Goal: Manage account settings

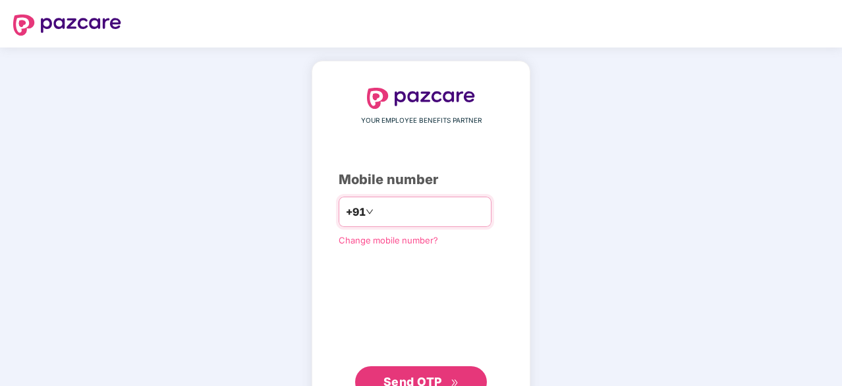
click at [462, 209] on input "number" at bounding box center [430, 211] width 108 height 21
type input "**********"
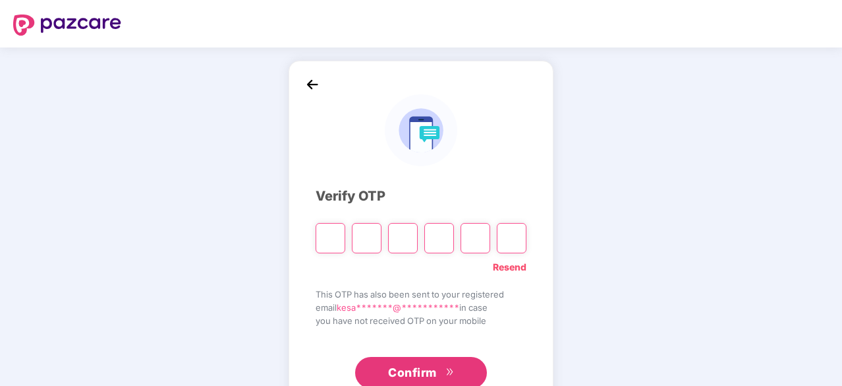
type input "*"
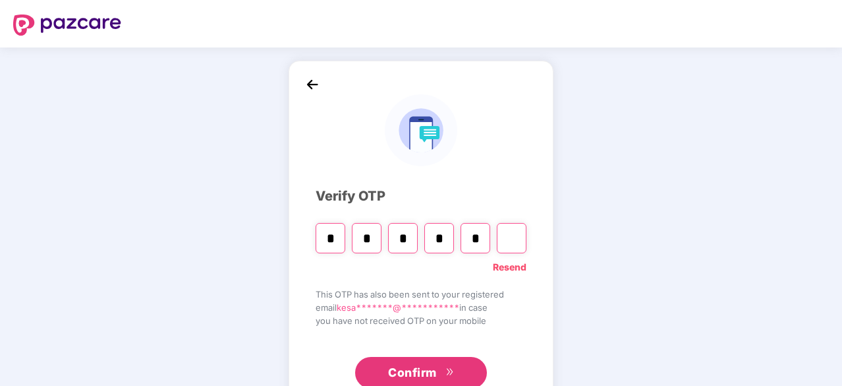
type input "*"
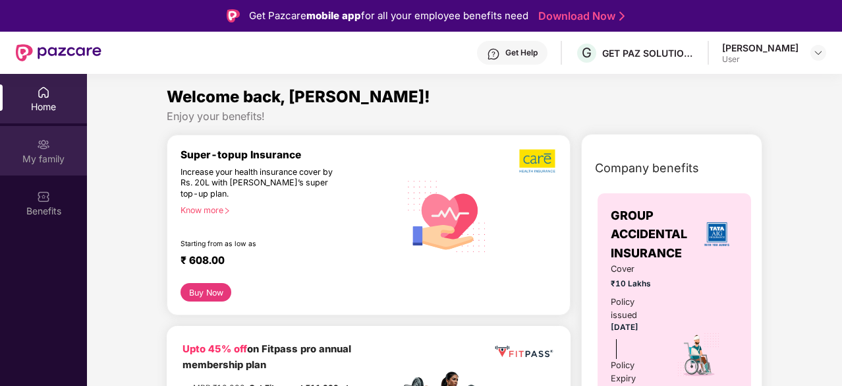
click at [26, 150] on div "My family" at bounding box center [43, 150] width 87 height 49
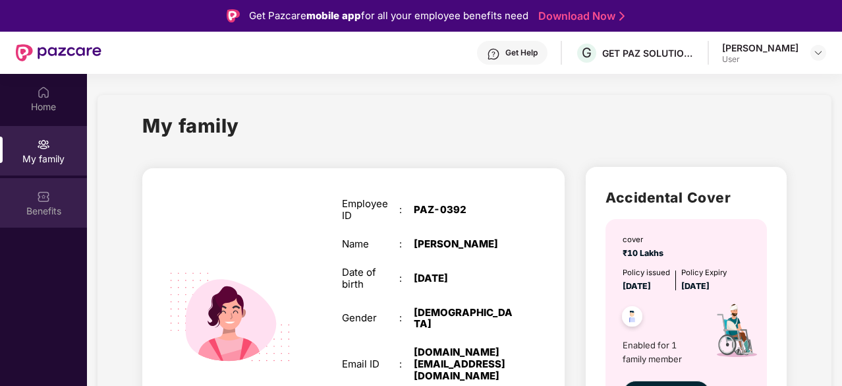
click at [52, 192] on div "Benefits" at bounding box center [43, 202] width 87 height 49
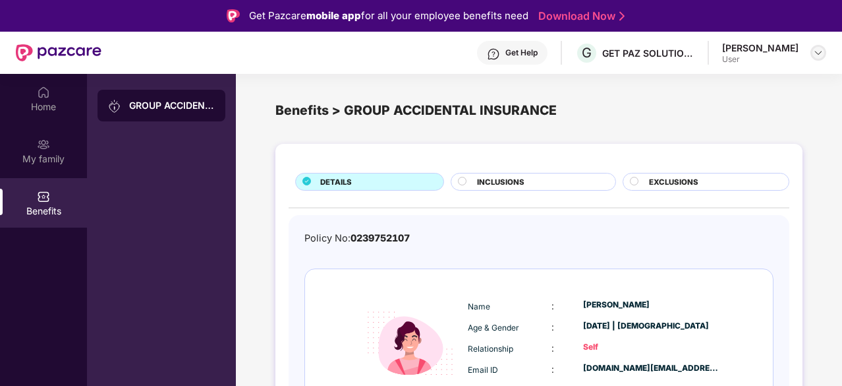
click at [815, 53] on img at bounding box center [818, 52] width 11 height 11
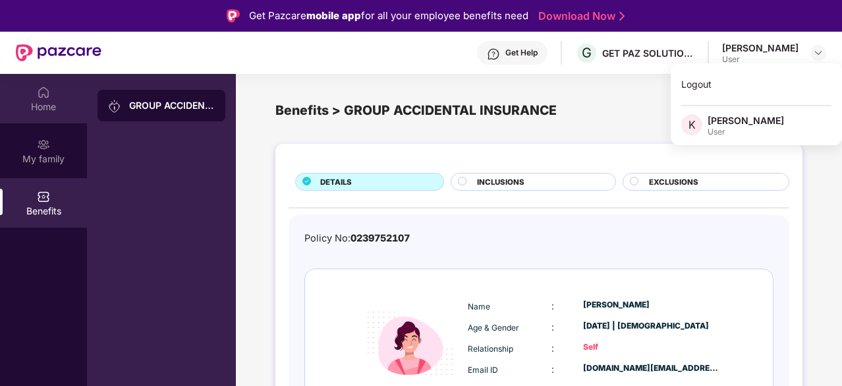
click at [31, 103] on div "Home" at bounding box center [43, 106] width 87 height 13
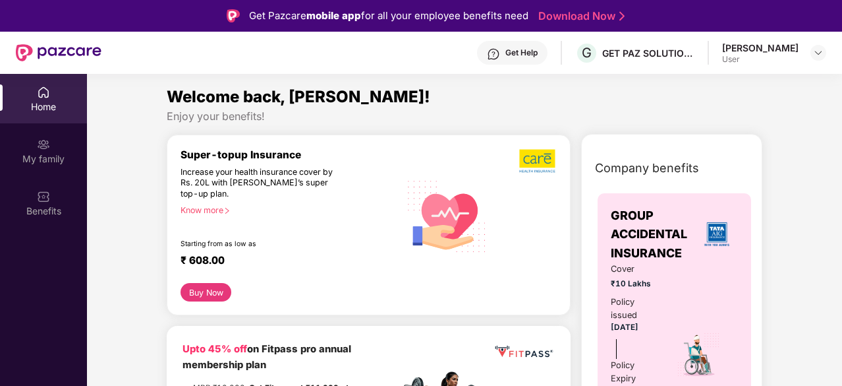
click at [810, 49] on div "[PERSON_NAME] User" at bounding box center [774, 53] width 104 height 23
click at [813, 52] on img at bounding box center [818, 52] width 11 height 11
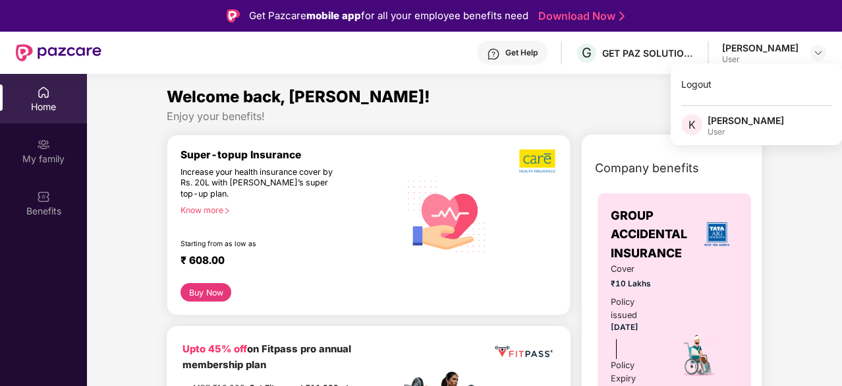
click at [416, 105] on div "Welcome back, [PERSON_NAME]!" at bounding box center [465, 96] width 596 height 25
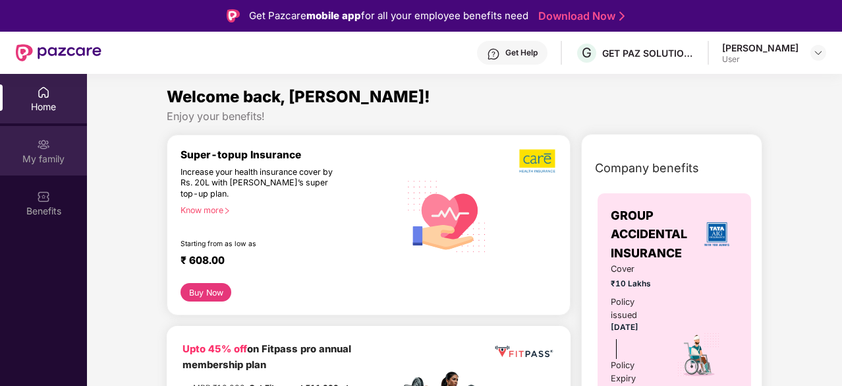
click at [11, 148] on div "My family" at bounding box center [43, 150] width 87 height 49
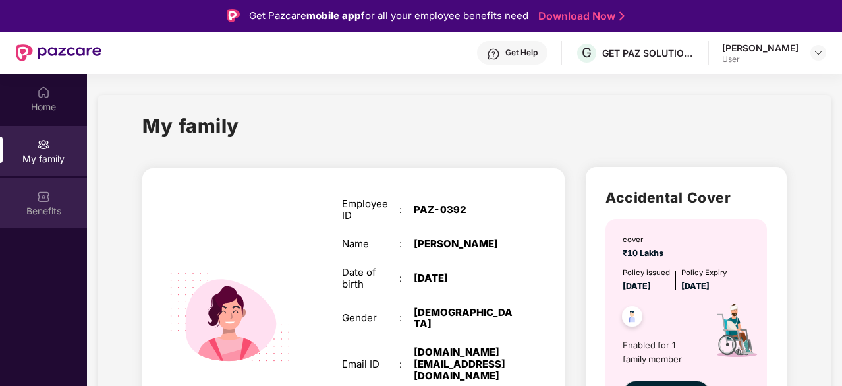
click at [54, 209] on div "Benefits" at bounding box center [43, 210] width 87 height 13
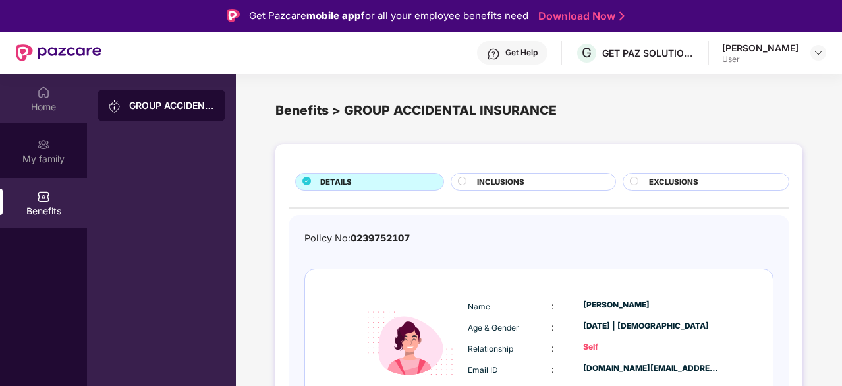
click at [55, 98] on div "Home" at bounding box center [43, 98] width 87 height 49
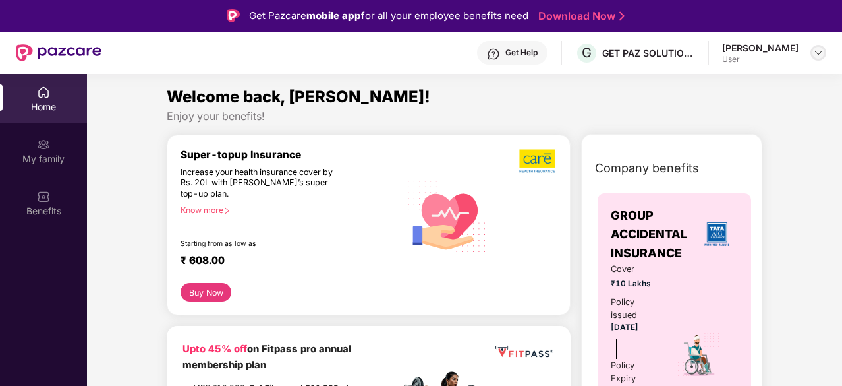
click at [826, 52] on div at bounding box center [819, 53] width 16 height 16
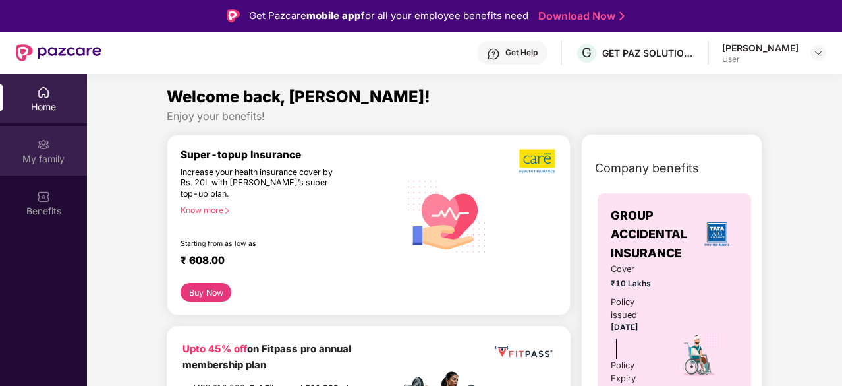
click at [49, 167] on div "My family" at bounding box center [43, 150] width 87 height 49
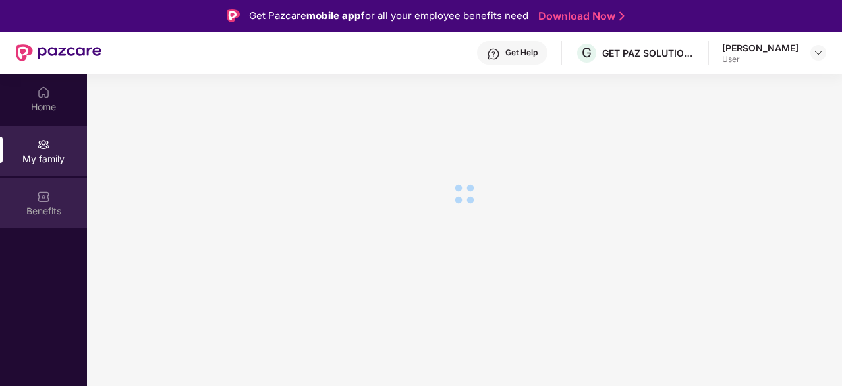
click at [46, 196] on img at bounding box center [43, 196] width 13 height 13
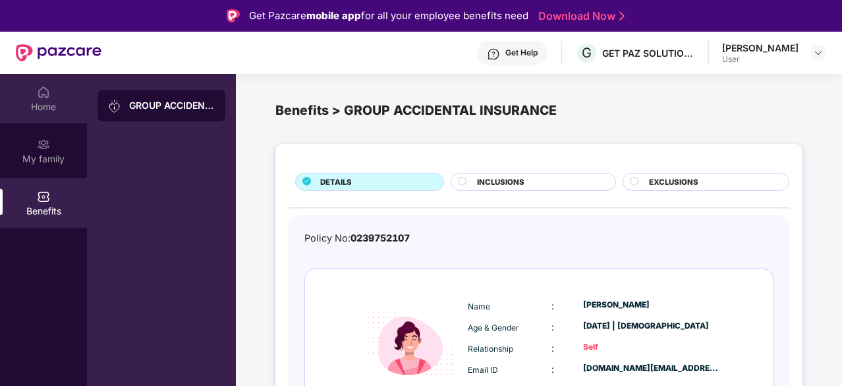
click at [49, 103] on div "Home" at bounding box center [43, 106] width 87 height 13
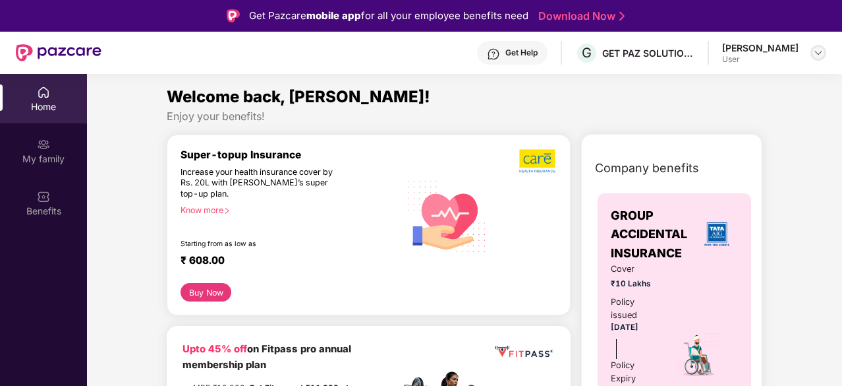
click at [816, 49] on img at bounding box center [818, 52] width 11 height 11
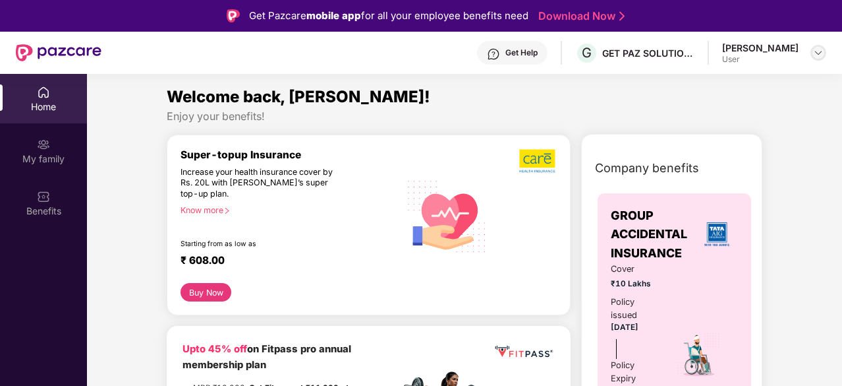
click at [825, 49] on div at bounding box center [819, 53] width 16 height 16
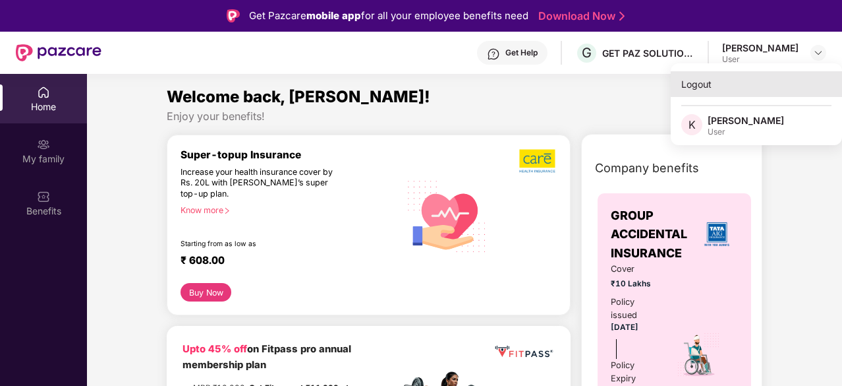
click at [695, 82] on div "Logout" at bounding box center [756, 84] width 171 height 26
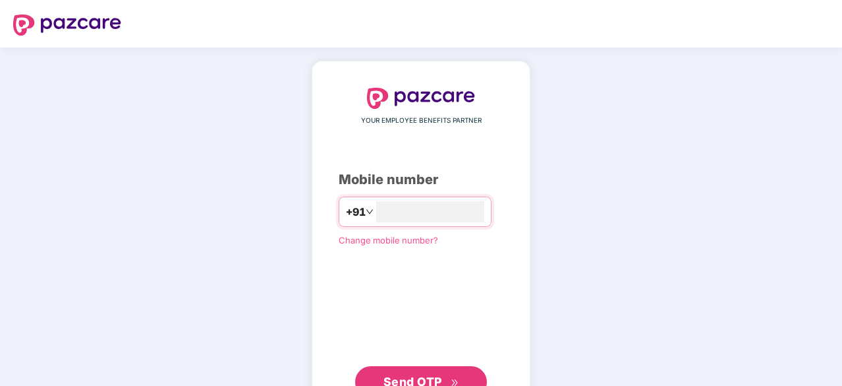
type input "**********"
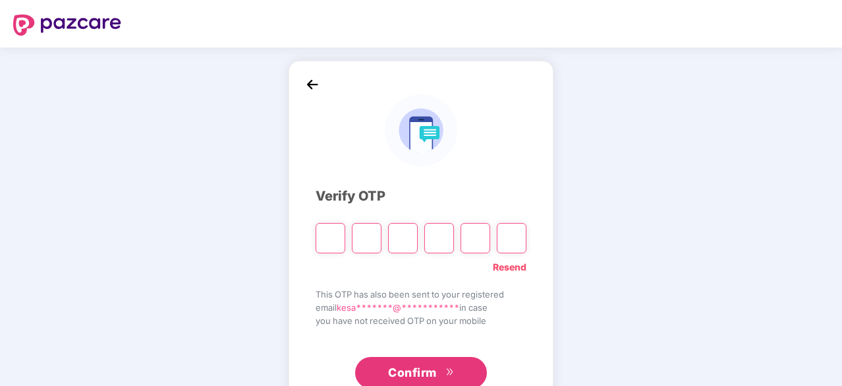
type input "*"
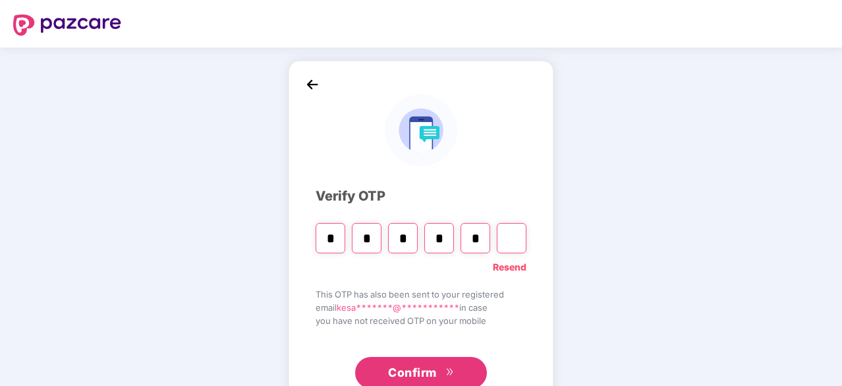
type input "*"
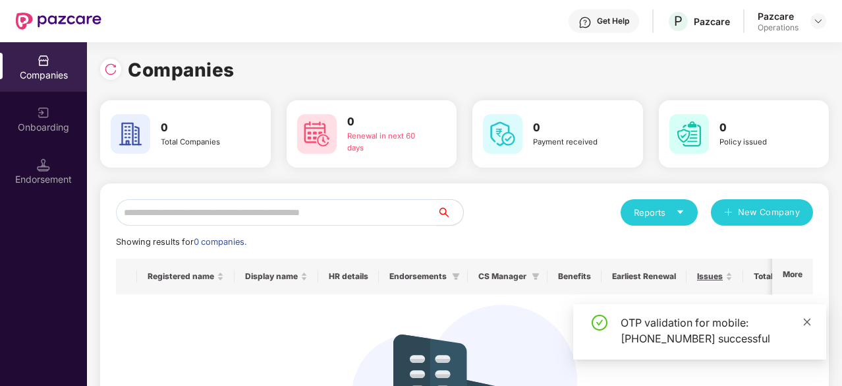
click at [808, 324] on icon "close" at bounding box center [807, 321] width 9 height 9
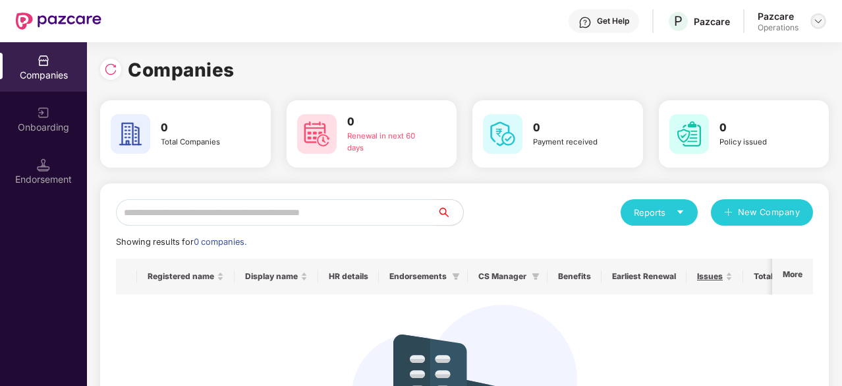
click at [818, 23] on img at bounding box center [818, 21] width 11 height 11
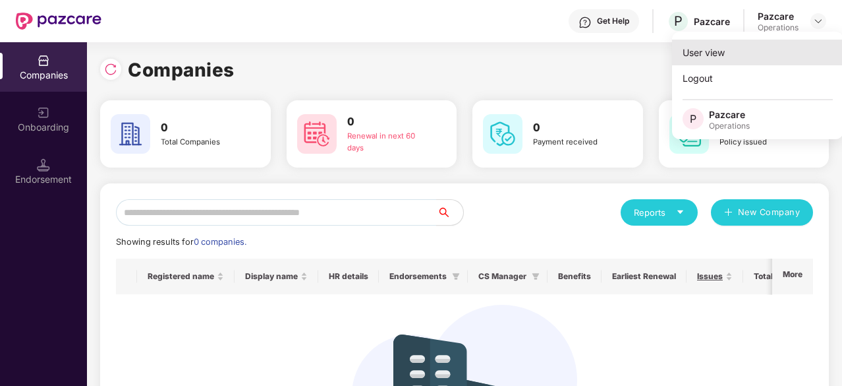
click at [693, 50] on div "User view" at bounding box center [757, 53] width 171 height 26
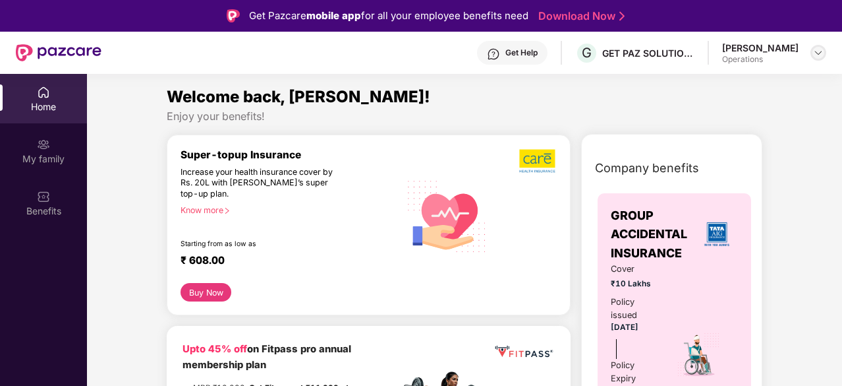
click at [820, 51] on img at bounding box center [818, 52] width 11 height 11
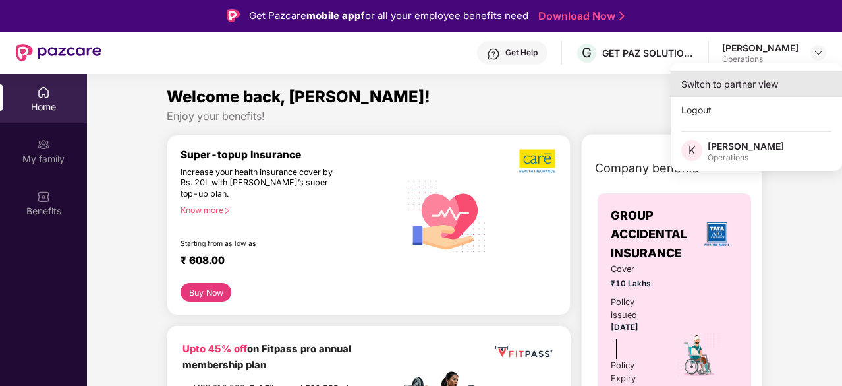
click at [743, 82] on div "Switch to partner view" at bounding box center [756, 84] width 171 height 26
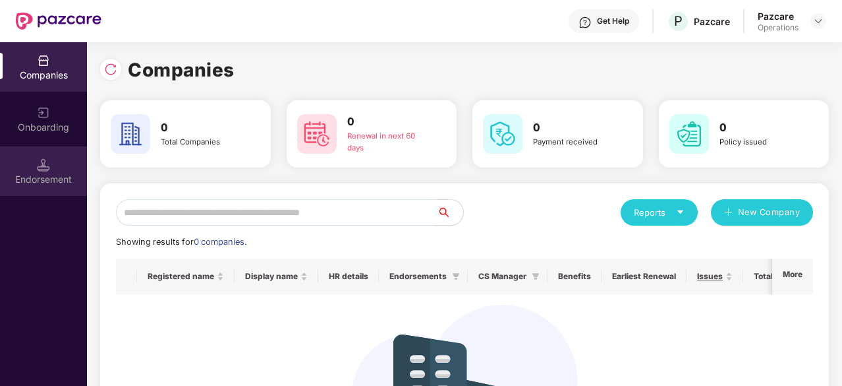
click at [68, 159] on div "Endorsement" at bounding box center [43, 170] width 87 height 49
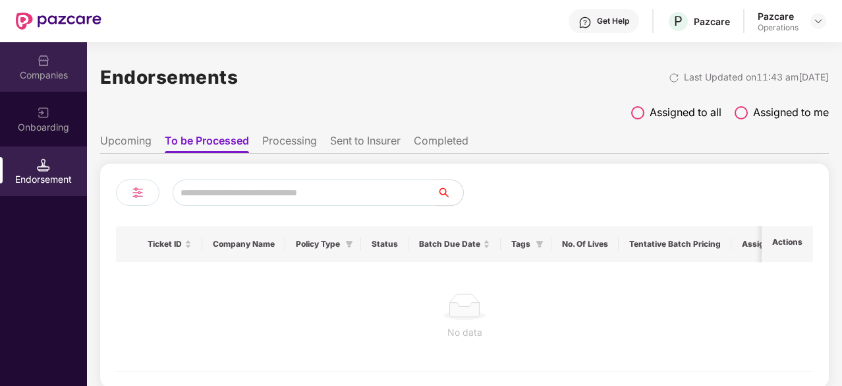
click at [36, 65] on div "Companies" at bounding box center [43, 66] width 87 height 49
